Goal: Task Accomplishment & Management: Use online tool/utility

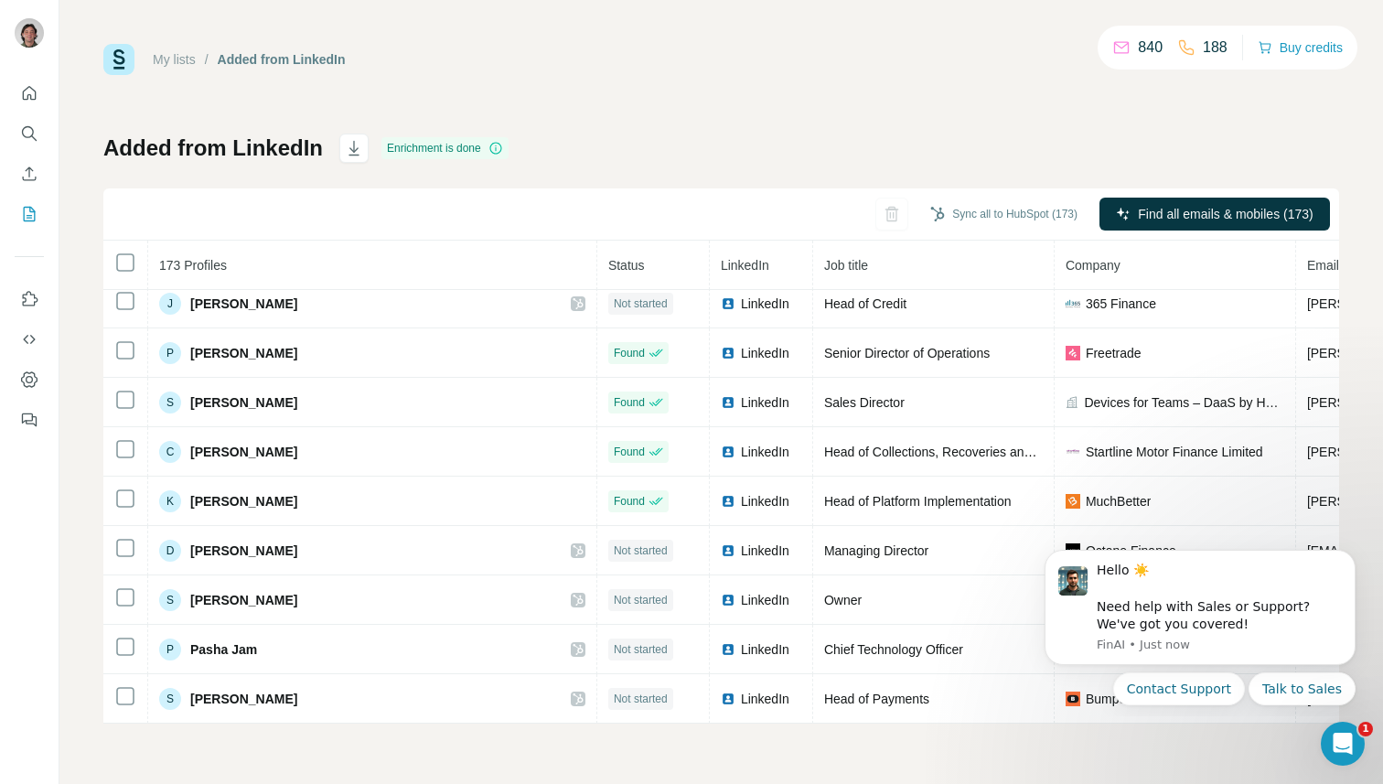
scroll to position [7227, 0]
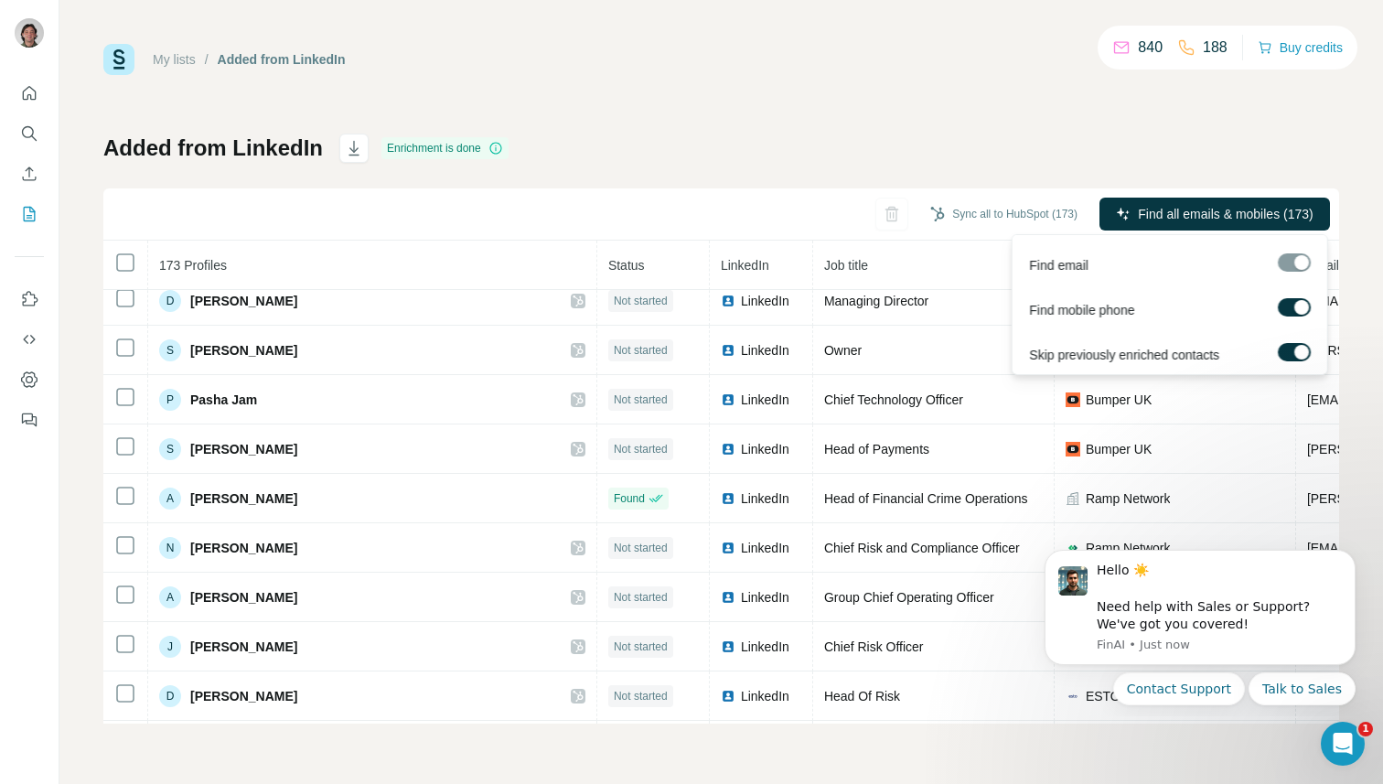
click at [1301, 357] on div at bounding box center [1302, 352] width 15 height 15
click at [1306, 351] on label at bounding box center [1294, 352] width 33 height 18
click at [1255, 219] on span "Find all emails & mobiles (173)" at bounding box center [1225, 214] width 175 height 18
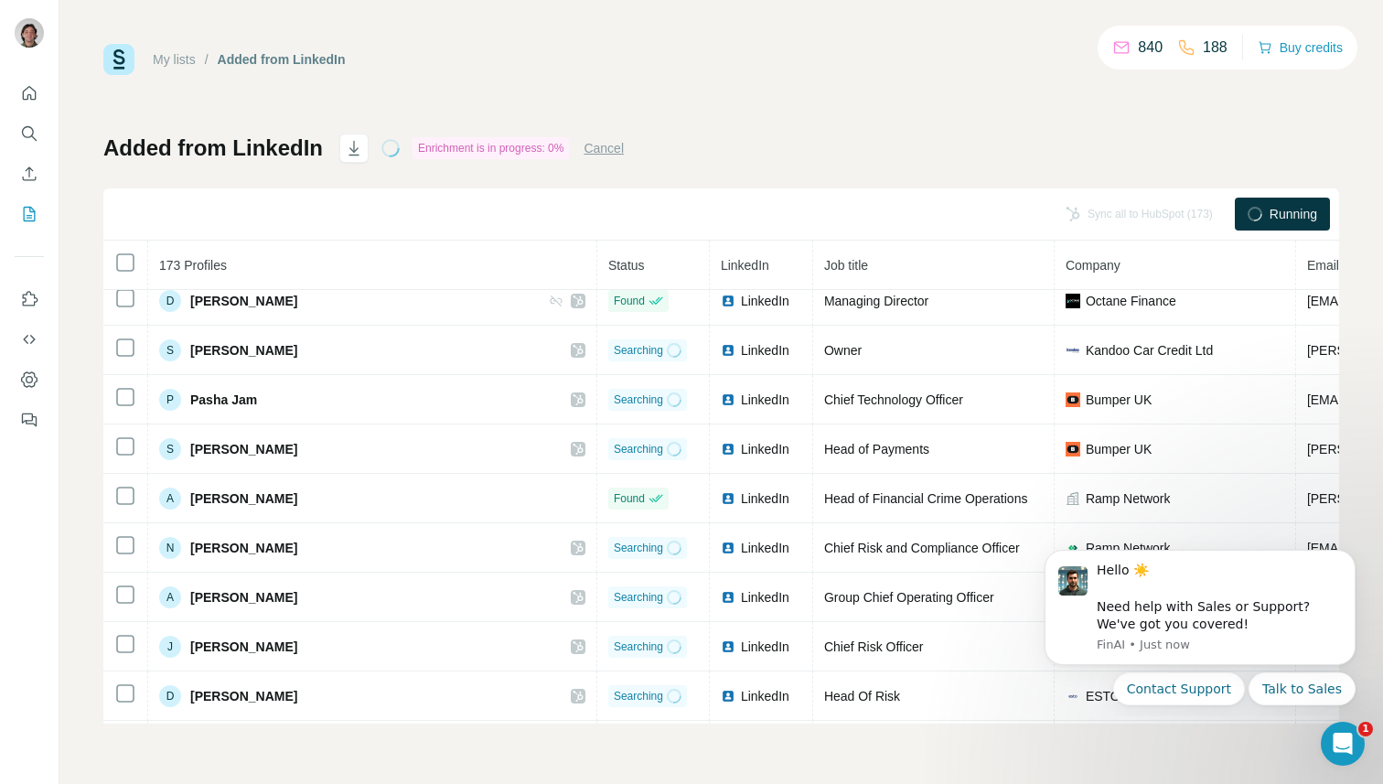
click at [1271, 210] on span "Running" at bounding box center [1294, 214] width 48 height 18
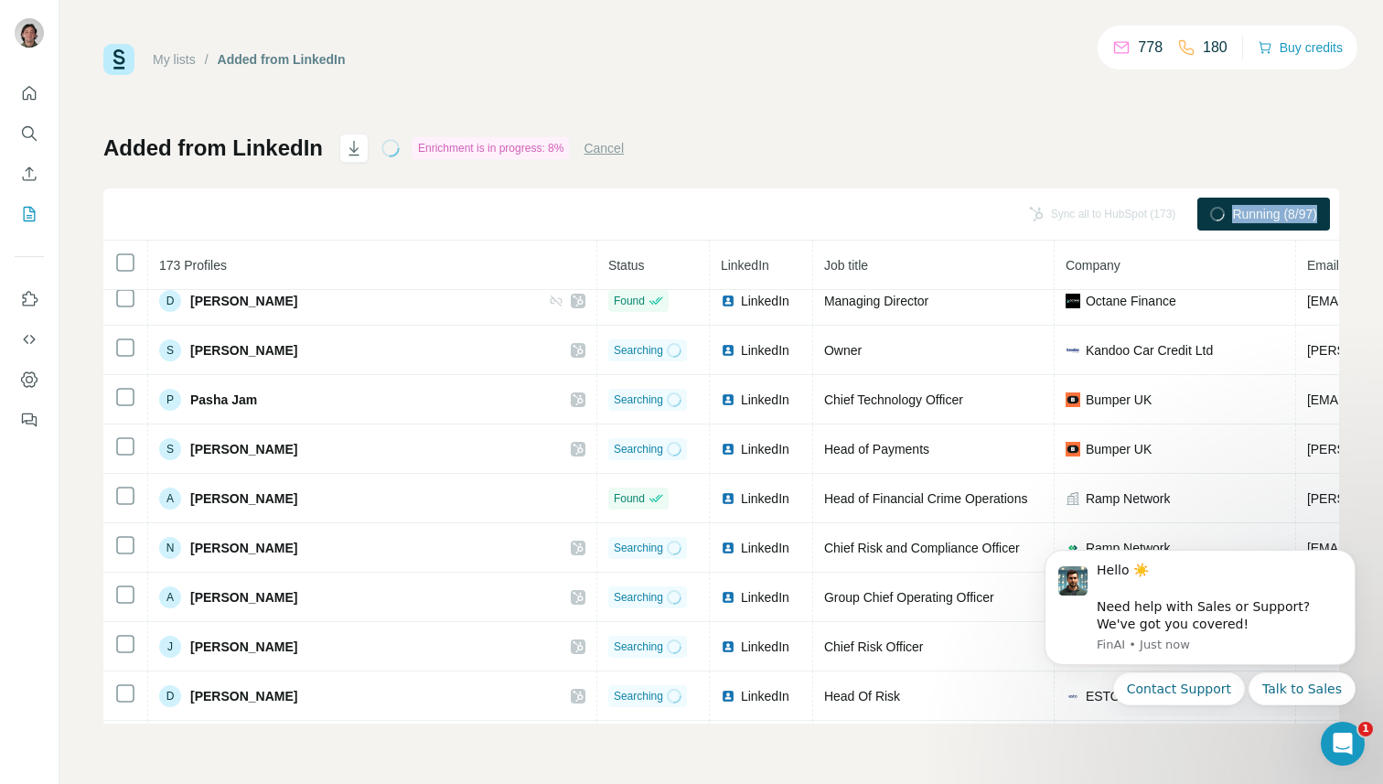
click at [1252, 211] on span "Running (8/97)" at bounding box center [1274, 214] width 85 height 18
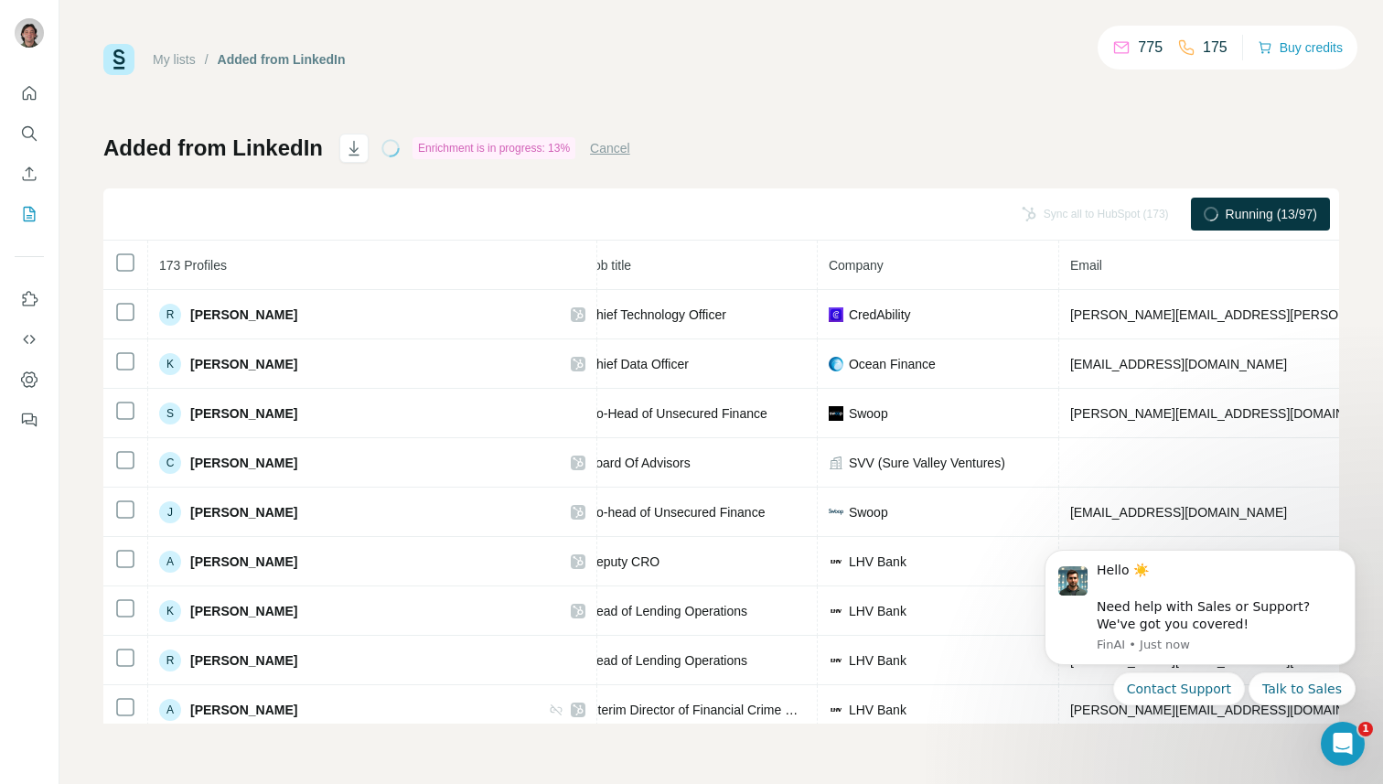
scroll to position [0, 254]
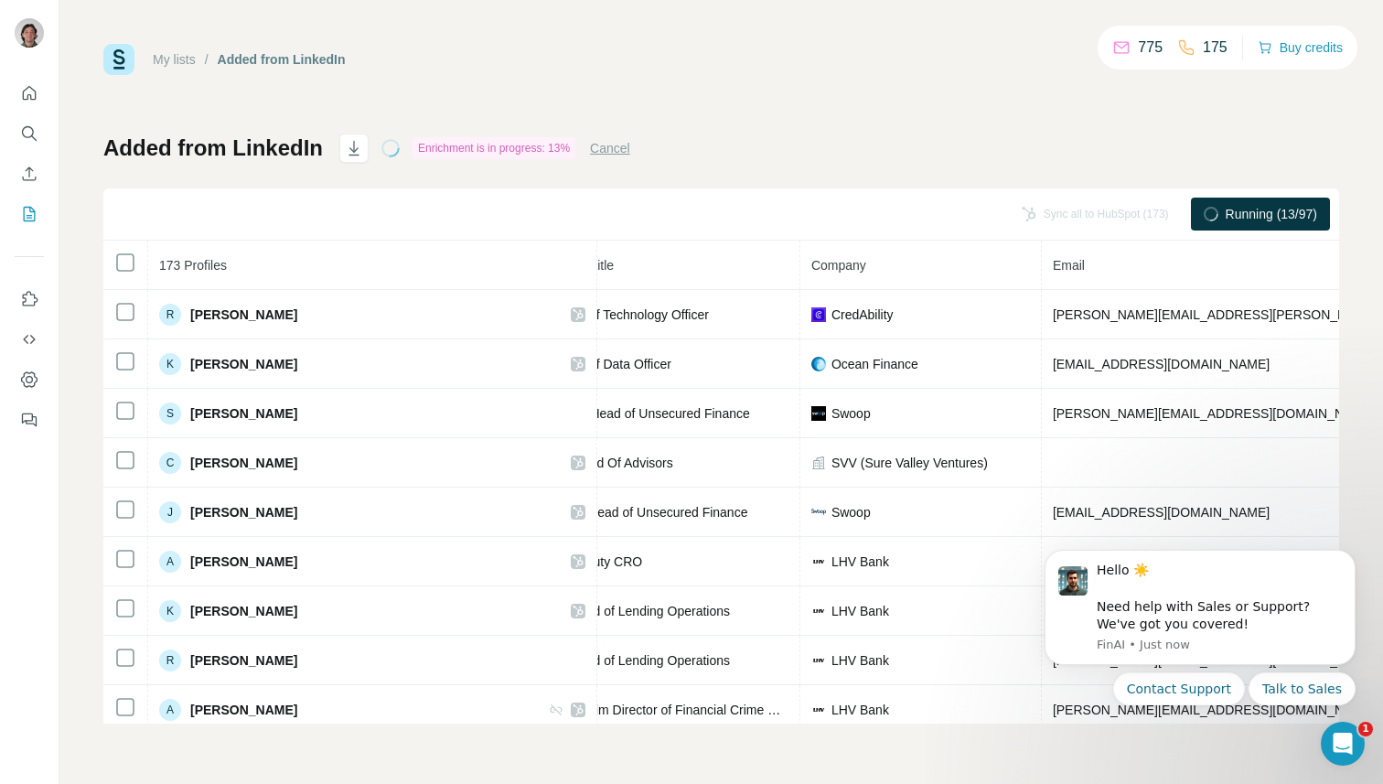
click at [1298, 206] on span "Running (13/97)" at bounding box center [1271, 214] width 91 height 18
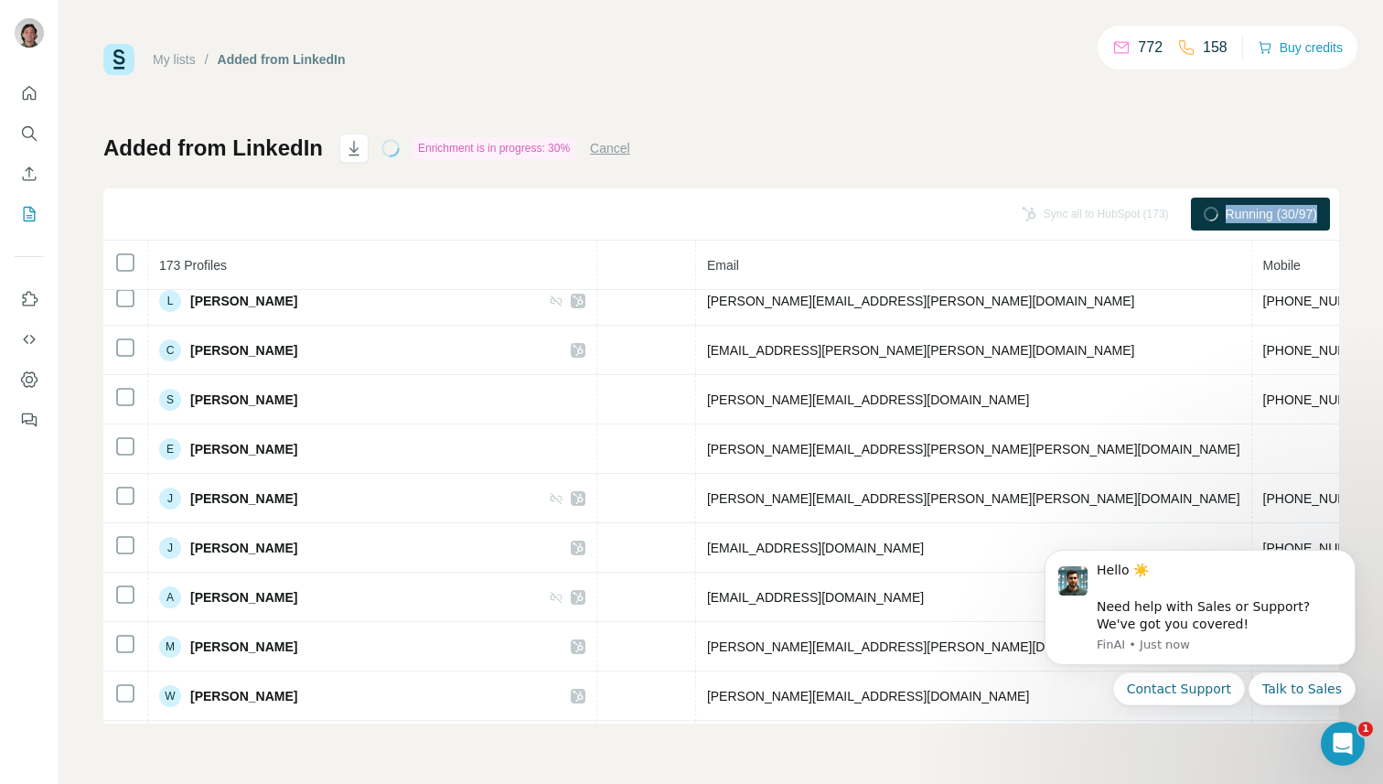
scroll to position [1249, 598]
click at [1268, 221] on span "Running (30/97)" at bounding box center [1271, 214] width 91 height 18
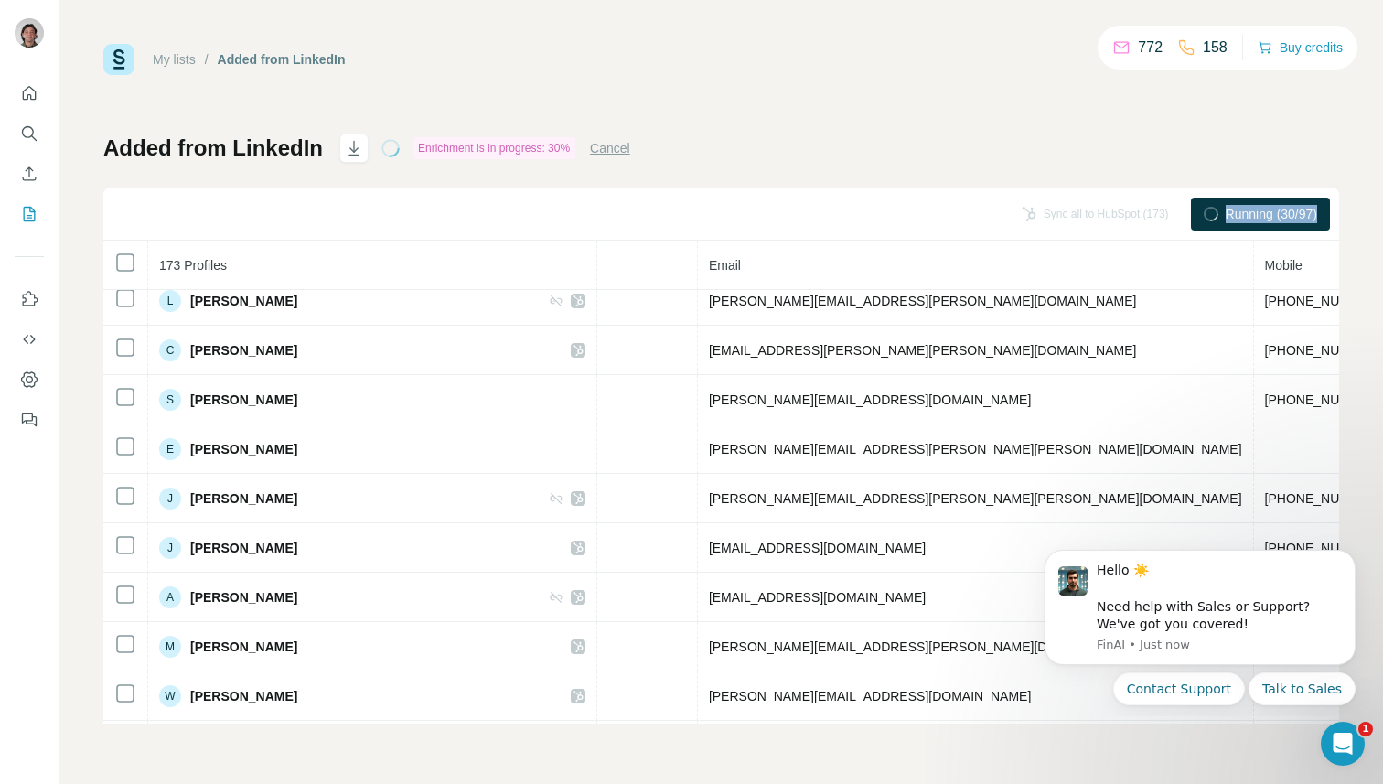
click at [1268, 221] on span "Running (30/97)" at bounding box center [1271, 214] width 91 height 18
click at [1195, 58] on div "158" at bounding box center [1202, 48] width 50 height 22
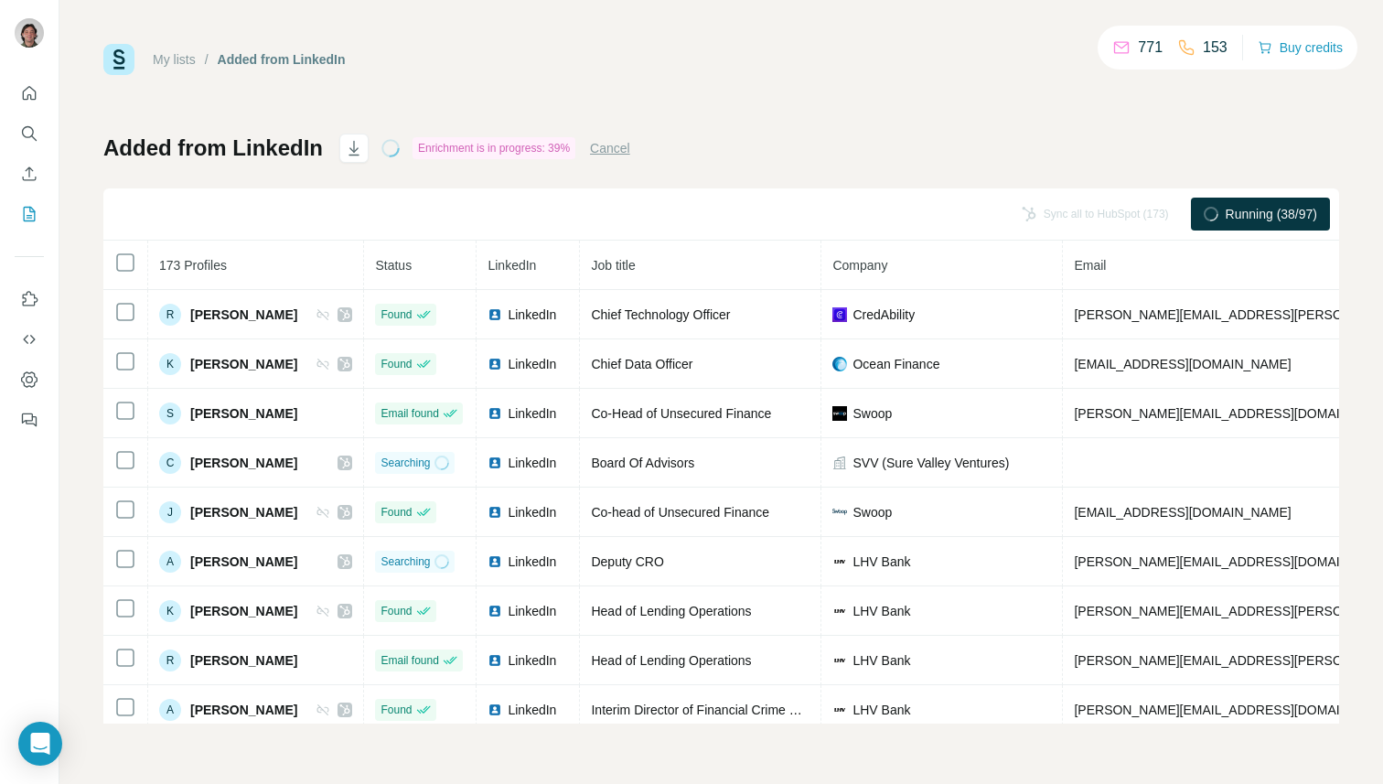
click at [1252, 223] on div "Running (38/97)" at bounding box center [1260, 214] width 139 height 33
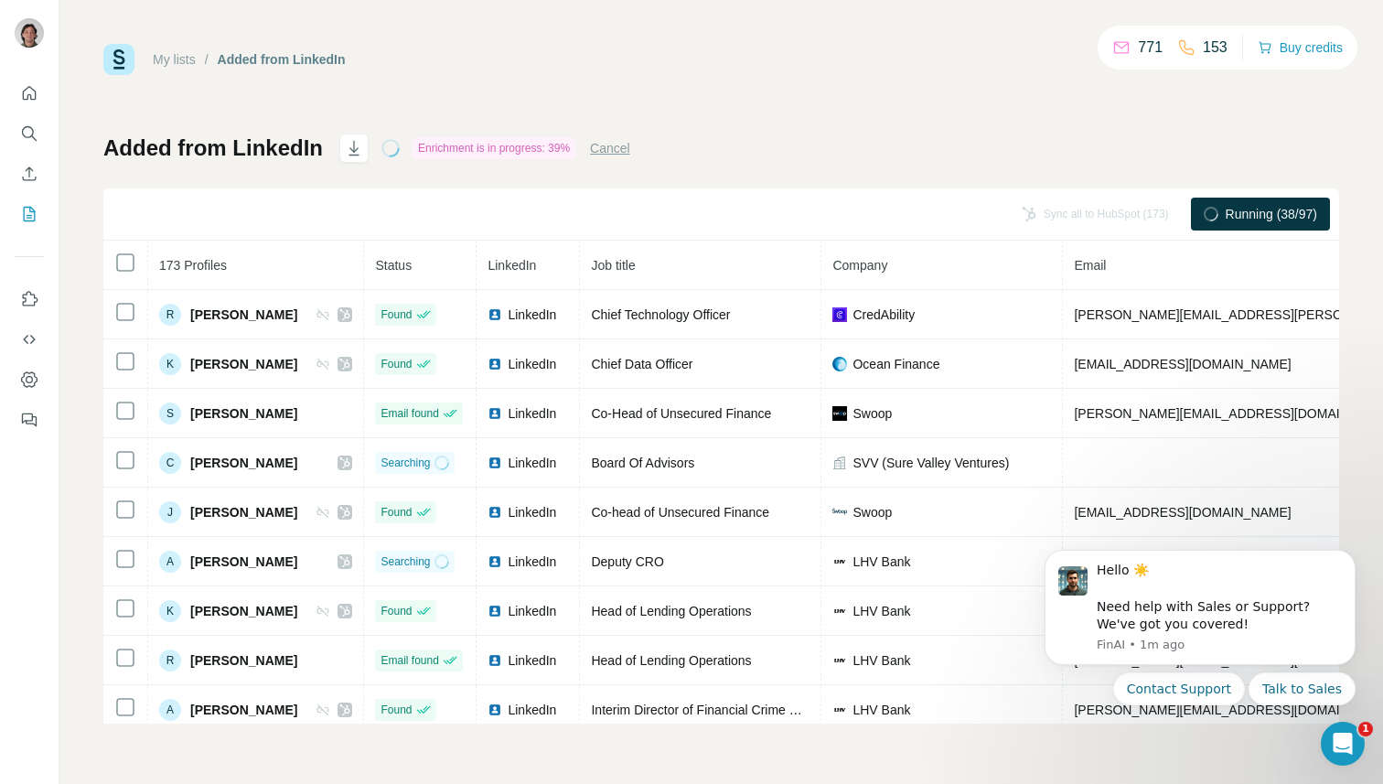
click at [1057, 181] on div "Added from LinkedIn Enrichment is in progress: 39% Cancel Sync all to HubSpot (…" at bounding box center [721, 429] width 1236 height 590
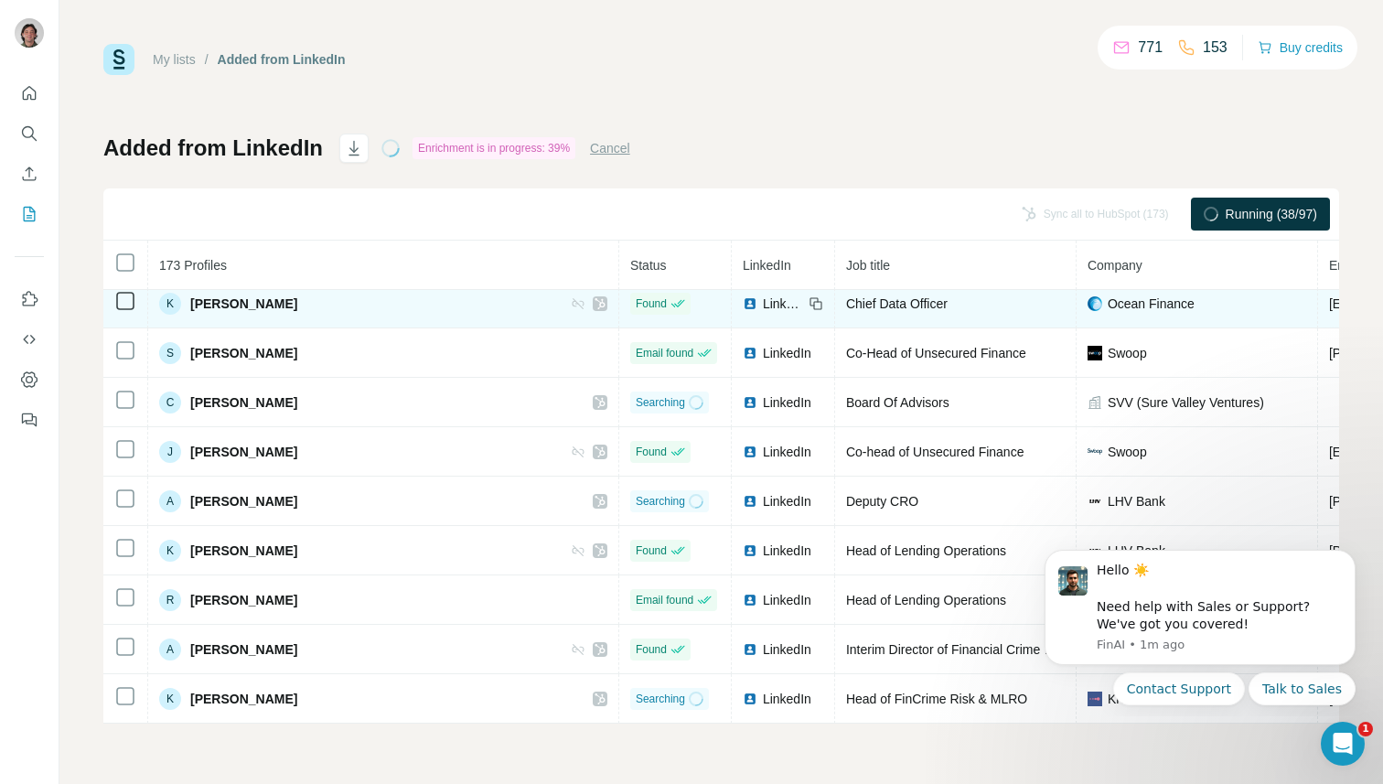
scroll to position [132, 0]
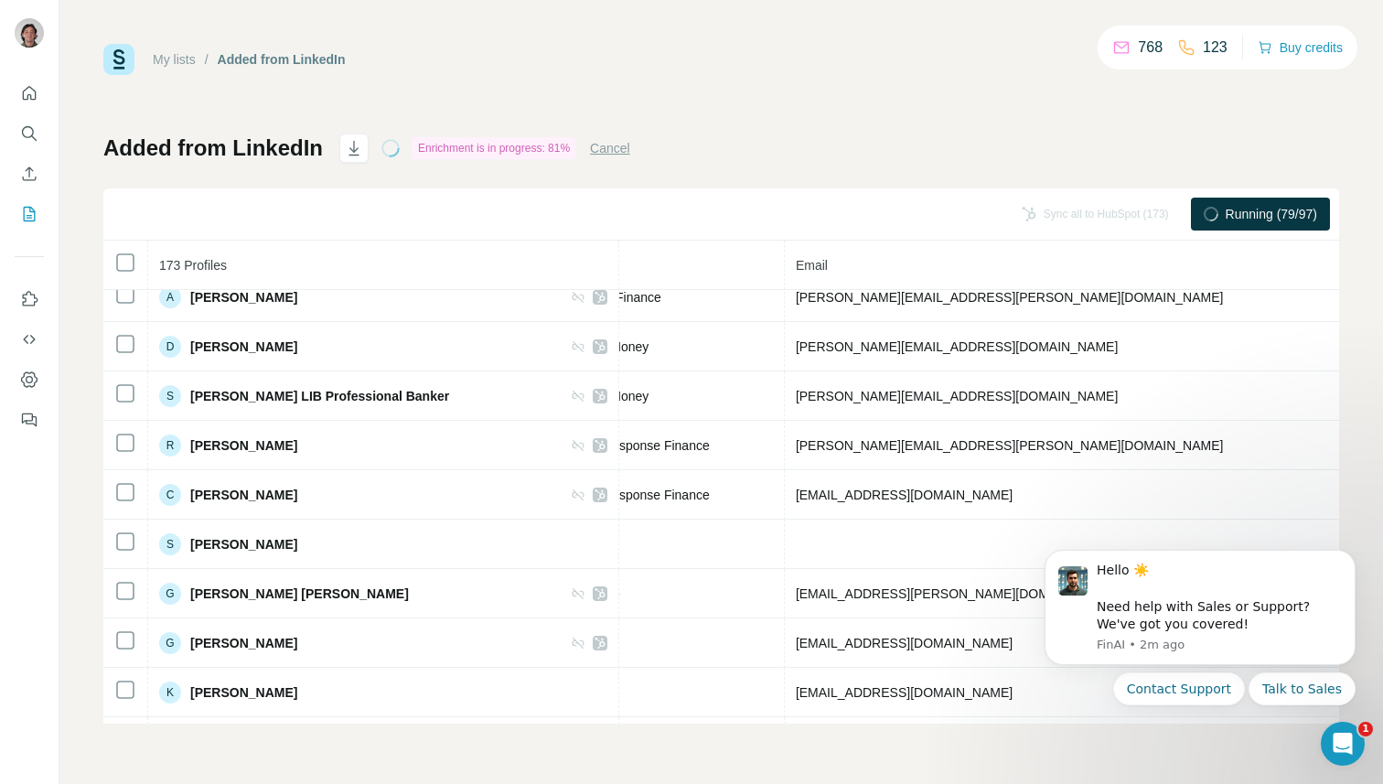
scroll to position [0, 533]
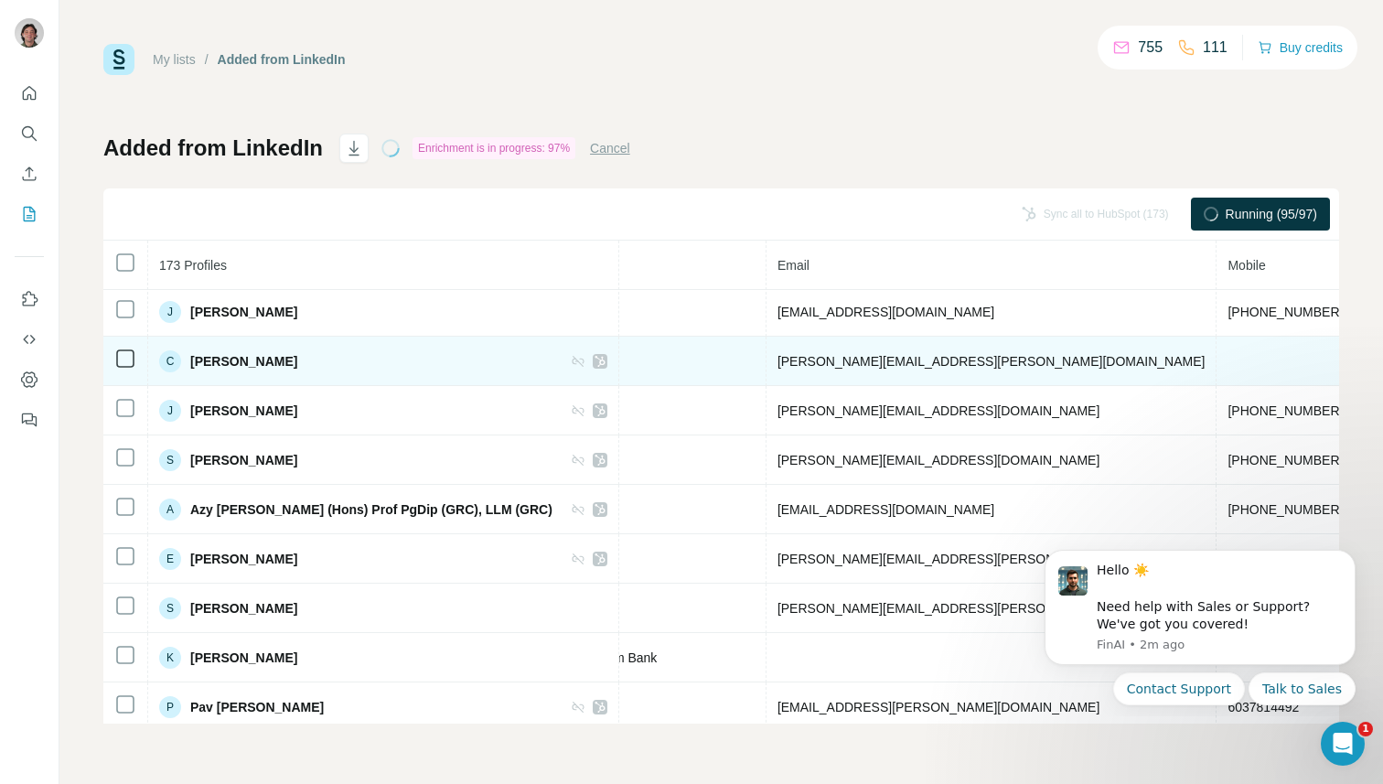
scroll to position [497, 639]
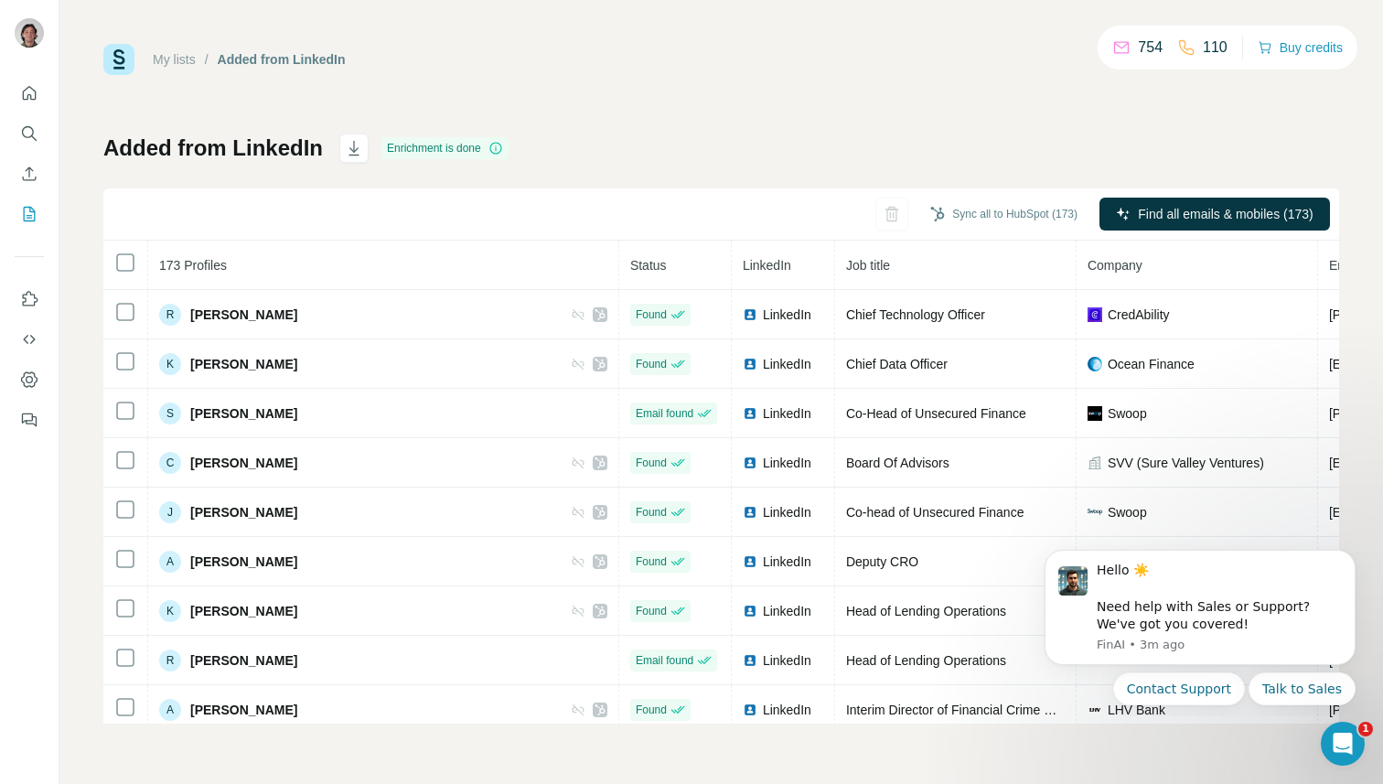
click at [428, 251] on th "173 Profiles" at bounding box center [383, 265] width 471 height 49
